Goal: Task Accomplishment & Management: Use online tool/utility

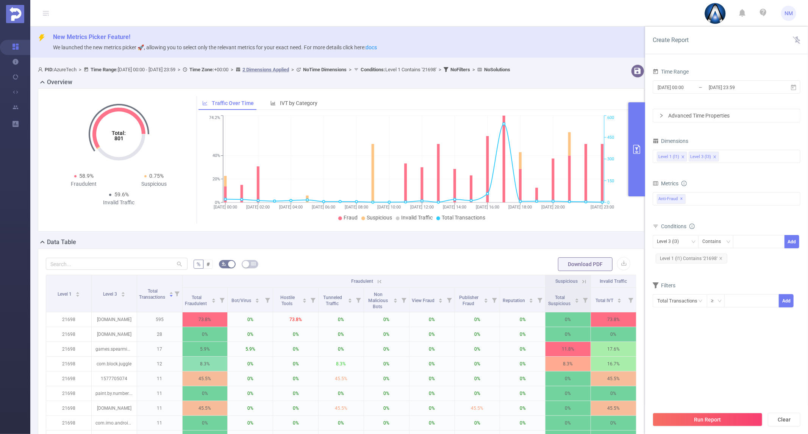
scroll to position [84, 0]
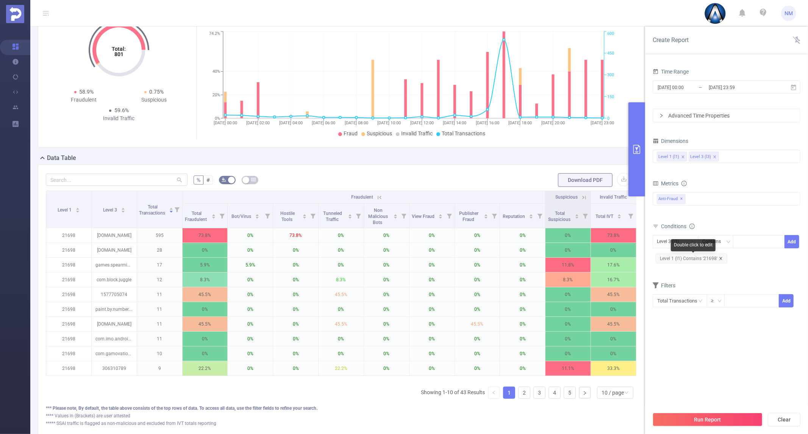
click at [719, 258] on icon "icon: close" at bounding box center [721, 258] width 4 height 4
click at [747, 237] on div at bounding box center [759, 241] width 44 height 13
type input "22048"
click at [749, 259] on li "22048" at bounding box center [759, 257] width 52 height 12
click at [794, 242] on button "Add" at bounding box center [792, 241] width 15 height 13
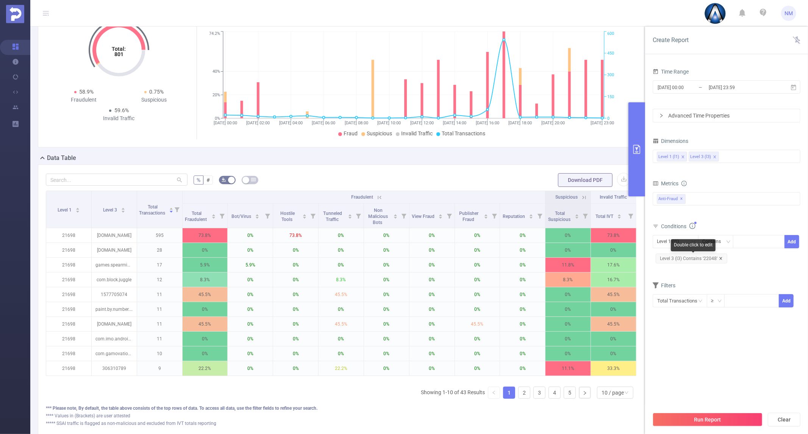
click at [721, 259] on icon "icon: close" at bounding box center [721, 258] width 4 height 4
click at [740, 242] on input at bounding box center [738, 242] width 3 height 10
type input "22048"
click at [751, 253] on li "22048" at bounding box center [759, 257] width 52 height 12
click at [794, 238] on button "Add" at bounding box center [792, 241] width 15 height 13
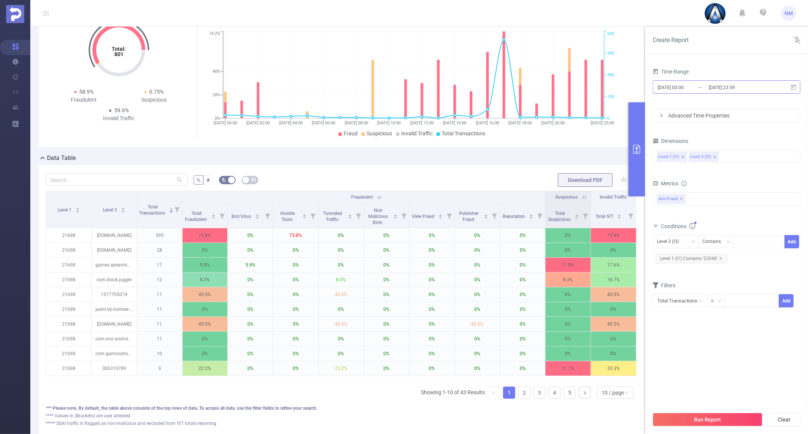
click at [736, 89] on input "[DATE] 23:59" at bounding box center [738, 87] width 61 height 10
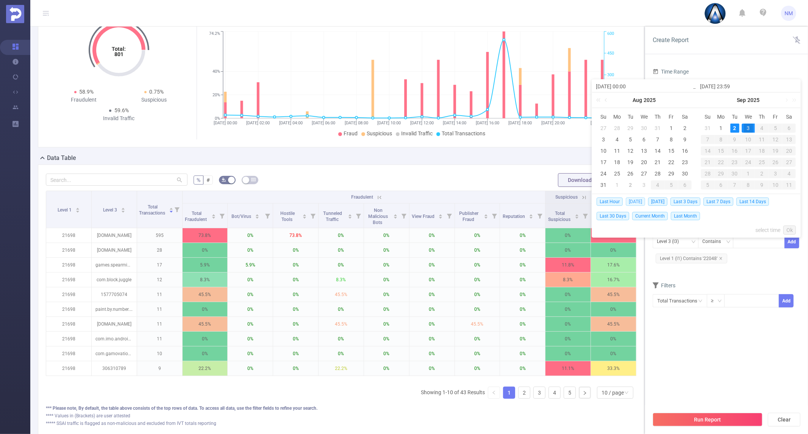
click at [635, 205] on span "[DATE]" at bounding box center [635, 201] width 19 height 8
type input "[DATE] 00:00"
type input "[DATE] 23:59"
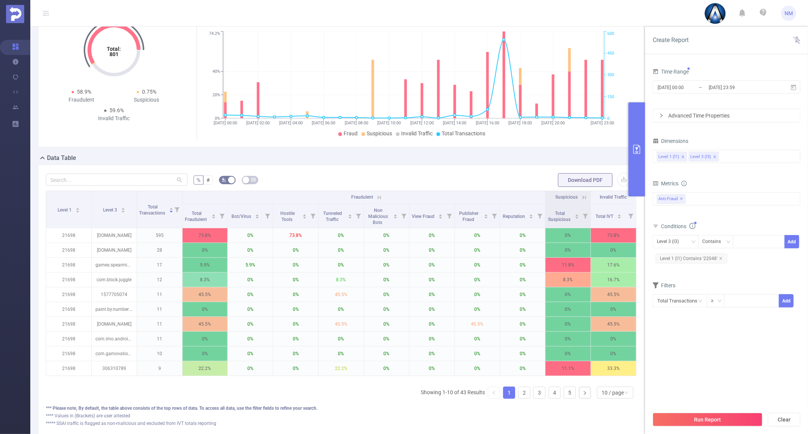
click at [808, 146] on div "Time Range [DATE] 00:00 _ [DATE] 23:59 Advanced Time Properties Dimensions Leve…" at bounding box center [726, 253] width 163 height 388
click at [755, 160] on div "Level 1 (l1) Level 3 (l3)" at bounding box center [726, 156] width 139 height 13
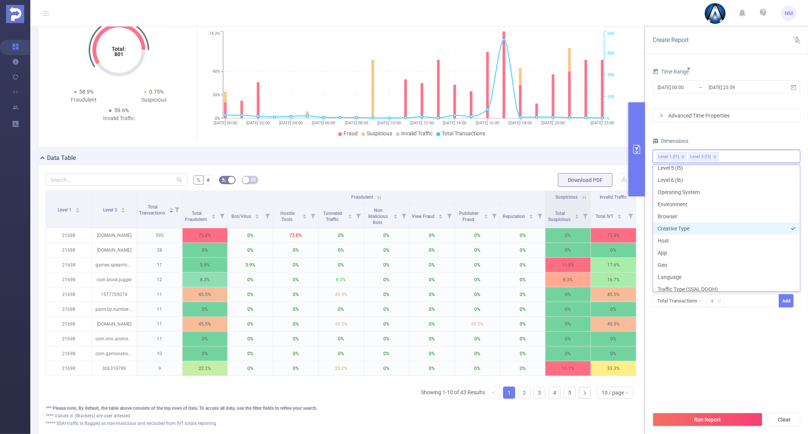
scroll to position [119, 0]
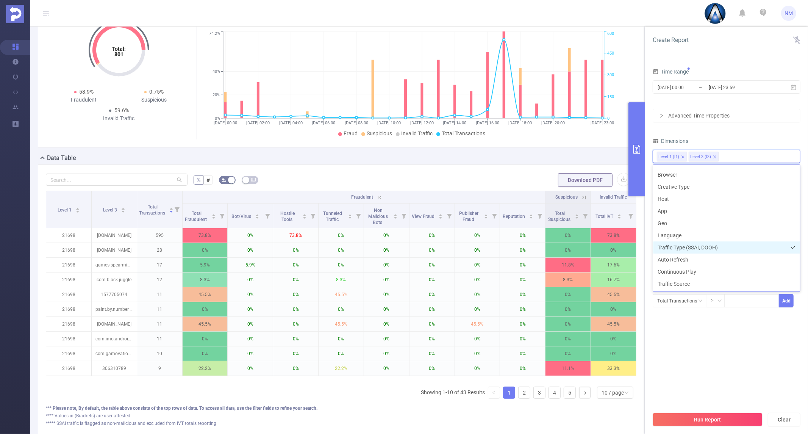
click at [715, 245] on li "Traffic Type (SSAI, DOOH)" at bounding box center [726, 247] width 147 height 12
click at [739, 361] on section "Time Range [DATE] 00:00 _ [DATE] 23:59 Advanced Time Properties Dimensions Leve…" at bounding box center [727, 236] width 148 height 341
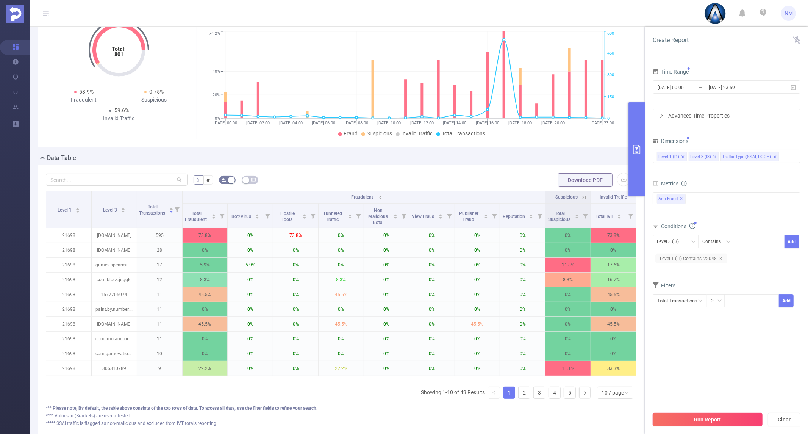
click at [730, 415] on button "Run Report" at bounding box center [708, 420] width 110 height 14
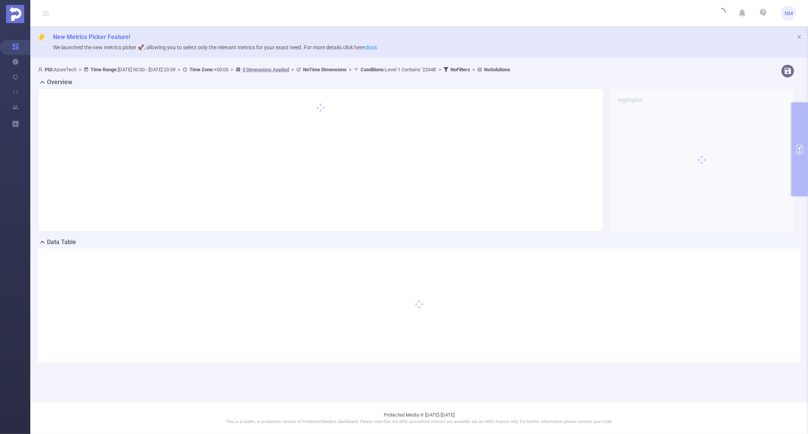
scroll to position [0, 0]
